Goal: Task Accomplishment & Management: Manage account settings

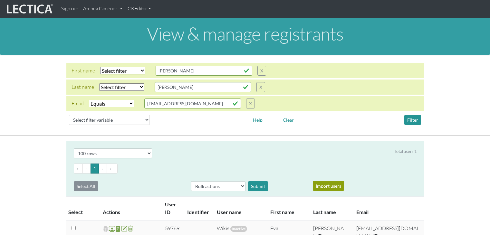
select select "iexact"
select select "100"
click at [107, 11] on link "Atenea Giménez" at bounding box center [102, 9] width 44 height 13
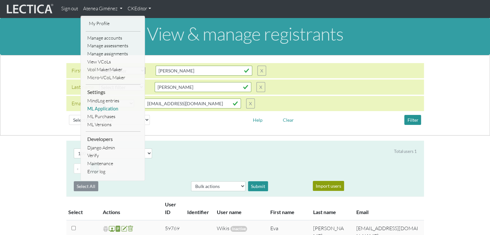
click at [106, 108] on link "ML Application" at bounding box center [113, 109] width 55 height 8
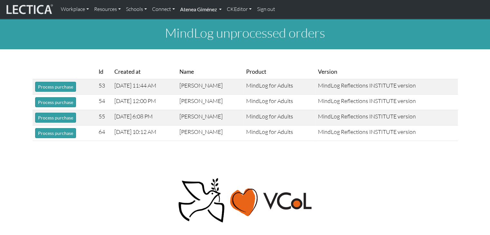
click at [189, 10] on link "Atenea Giménez" at bounding box center [200, 10] width 47 height 14
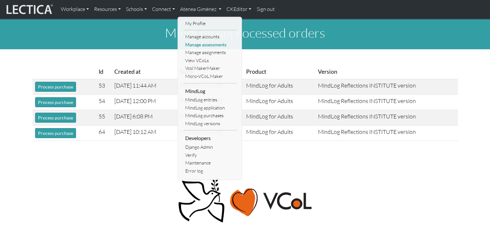
click at [197, 44] on link "Manage assessments" at bounding box center [209, 45] width 53 height 8
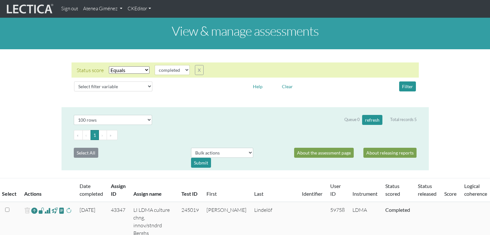
select select "100"
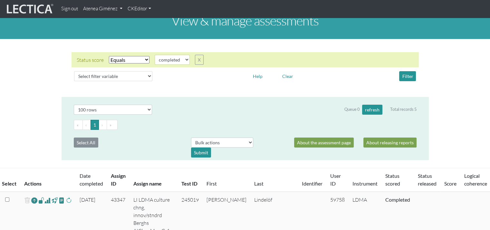
scroll to position [16, 0]
